Goal: Task Accomplishment & Management: Use online tool/utility

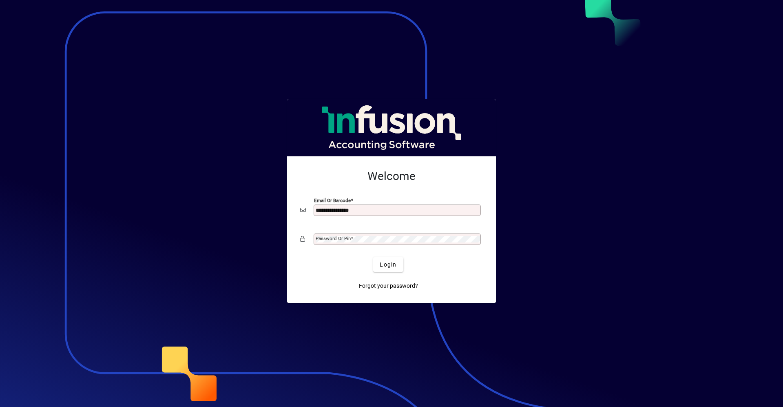
type input "**********"
click at [373, 257] on button "Login" at bounding box center [388, 264] width 30 height 15
